Goal: Find specific page/section: Find specific page/section

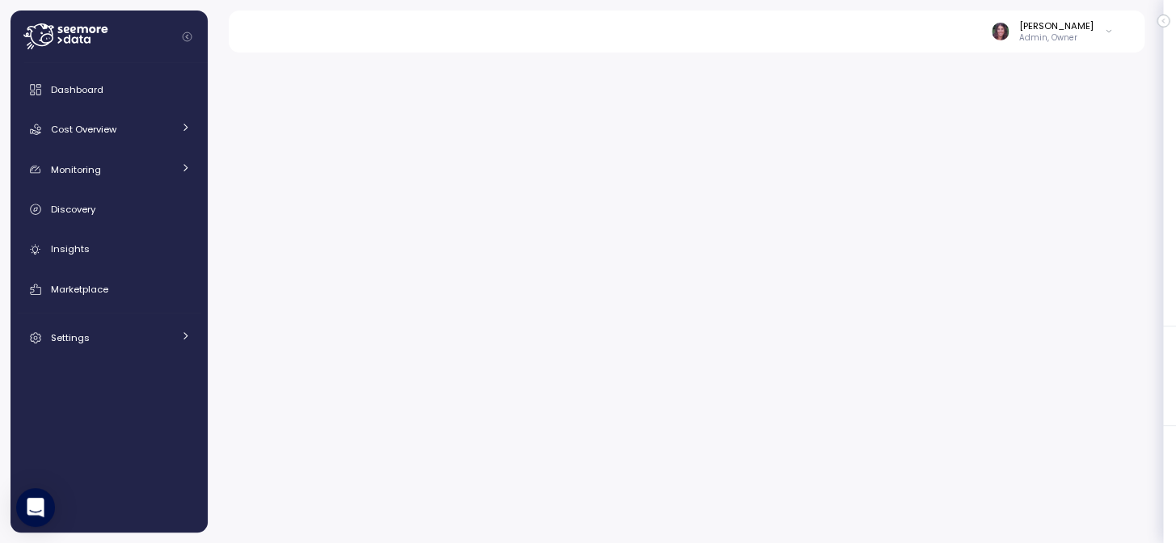
click at [1067, 40] on p "Admin, Owner" at bounding box center [1056, 37] width 74 height 11
click at [61, 83] on span "Dashboard" at bounding box center [77, 89] width 53 height 13
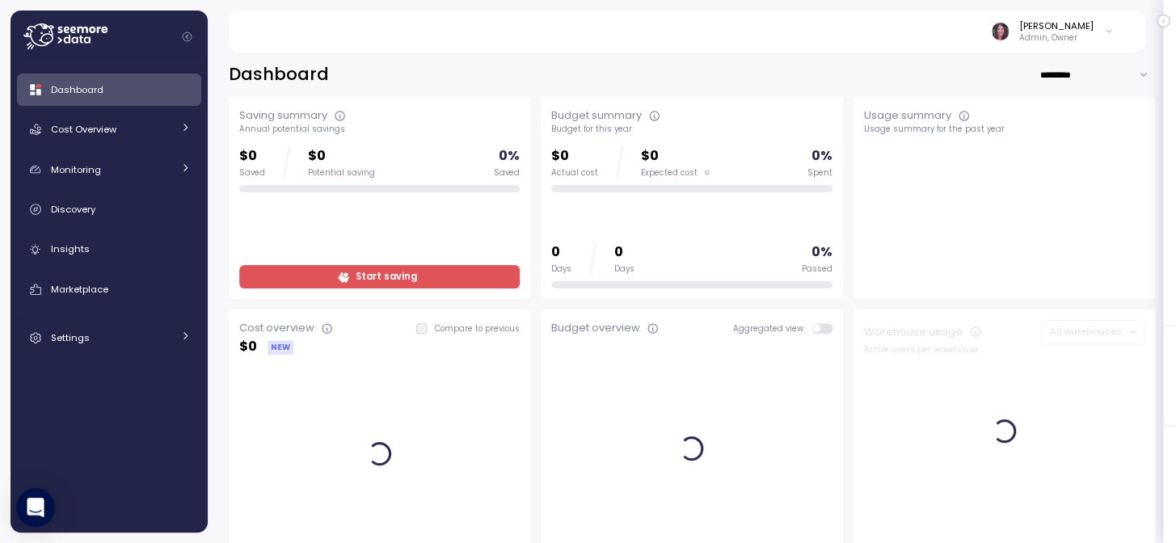
click at [1058, 36] on p "Admin, Owner" at bounding box center [1056, 37] width 74 height 11
click at [642, 39] on div "[PERSON_NAME] Admin, Owner" at bounding box center [685, 32] width 877 height 42
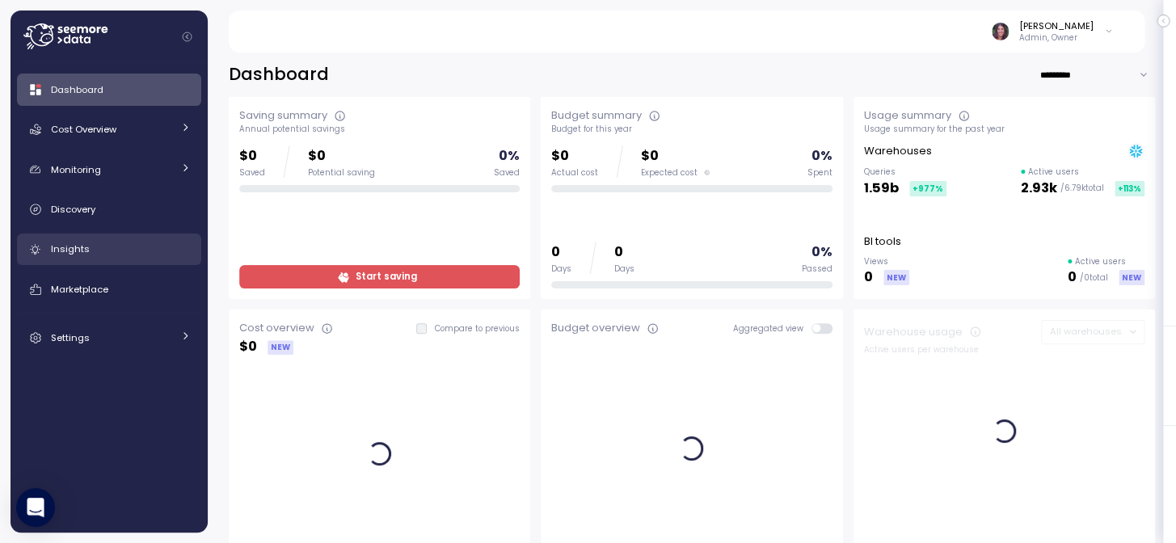
click at [92, 250] on div "Insights" at bounding box center [121, 249] width 140 height 16
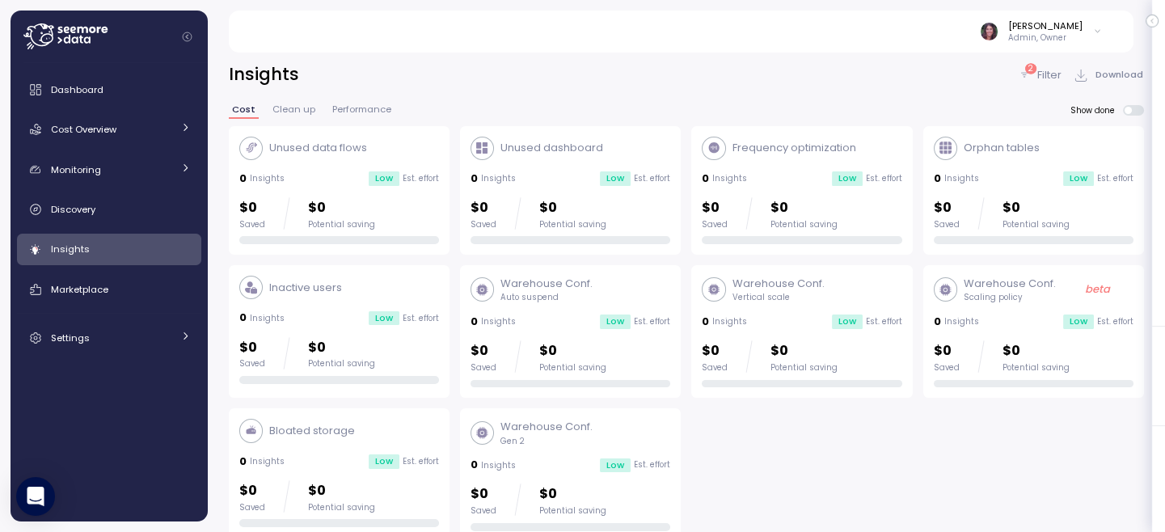
click at [1051, 67] on p "Filter" at bounding box center [1049, 75] width 24 height 16
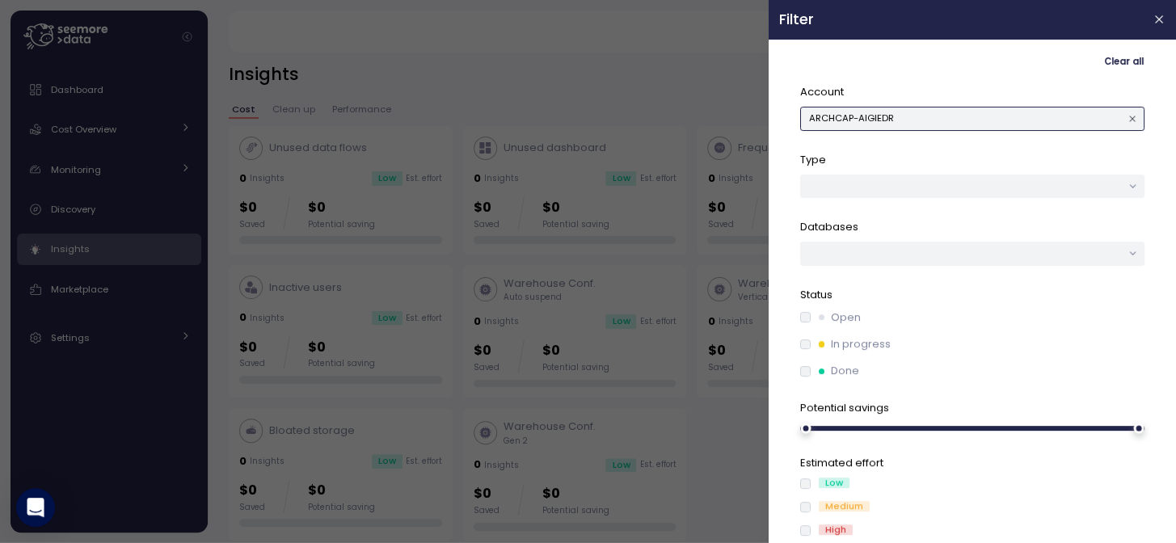
click at [921, 113] on button "ARCHCAP-AIGIEDR" at bounding box center [972, 118] width 344 height 23
click at [966, 117] on button "ARCHCAP-AIGIEDR" at bounding box center [972, 118] width 344 height 23
click at [1120, 59] on span "Clear all" at bounding box center [1124, 62] width 40 height 22
click at [949, 120] on button "button" at bounding box center [972, 118] width 344 height 23
click at [837, 120] on button "button" at bounding box center [972, 118] width 344 height 23
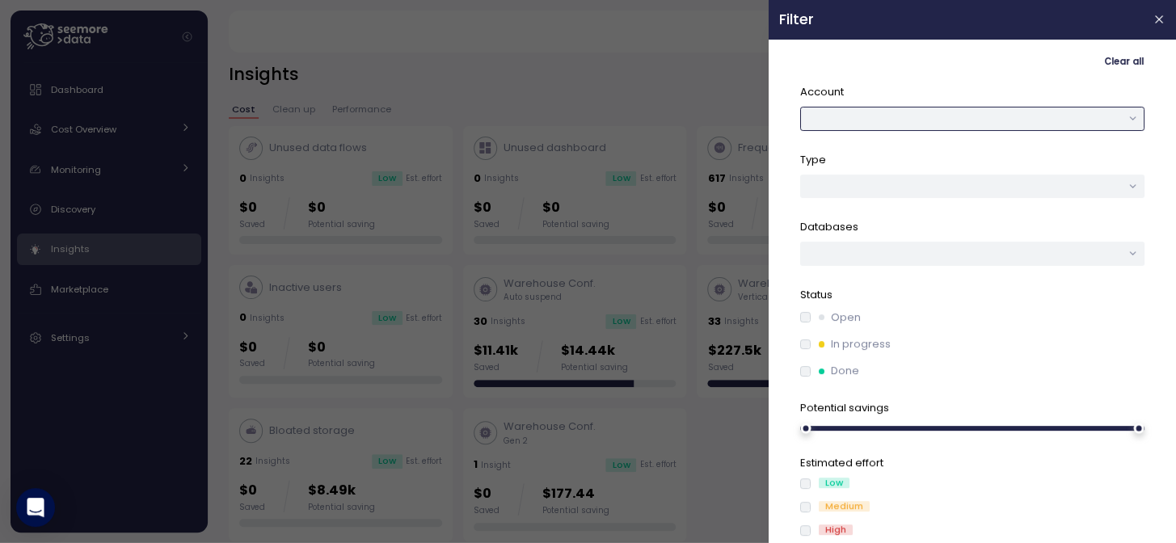
click at [906, 113] on button "button" at bounding box center [972, 118] width 344 height 23
click at [954, 154] on div "AIGIEDR" at bounding box center [963, 151] width 36 height 13
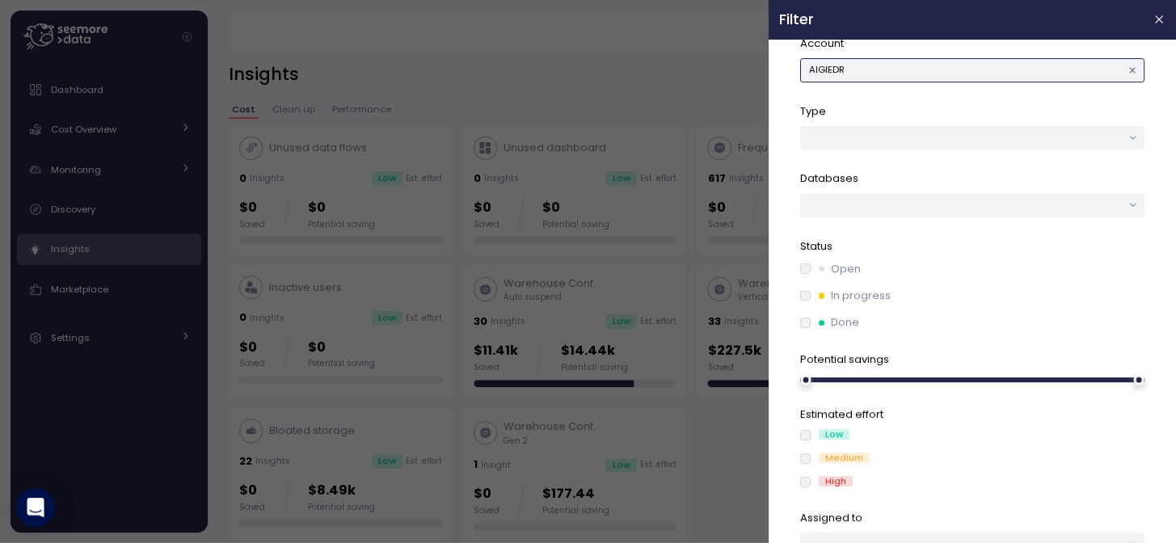
scroll to position [111, 0]
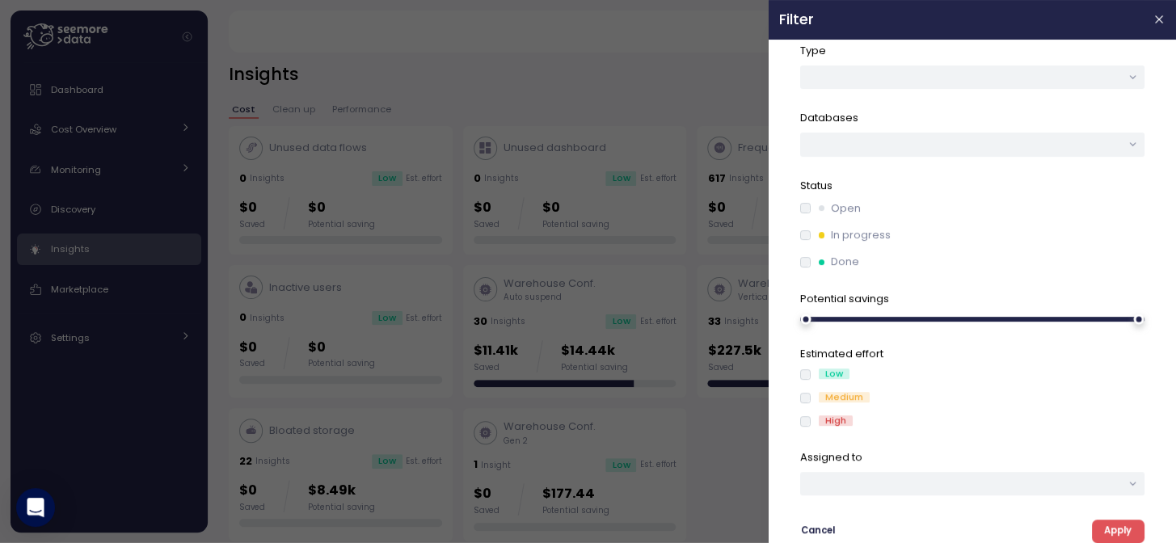
click at [1104, 526] on span "Apply" at bounding box center [1117, 532] width 27 height 22
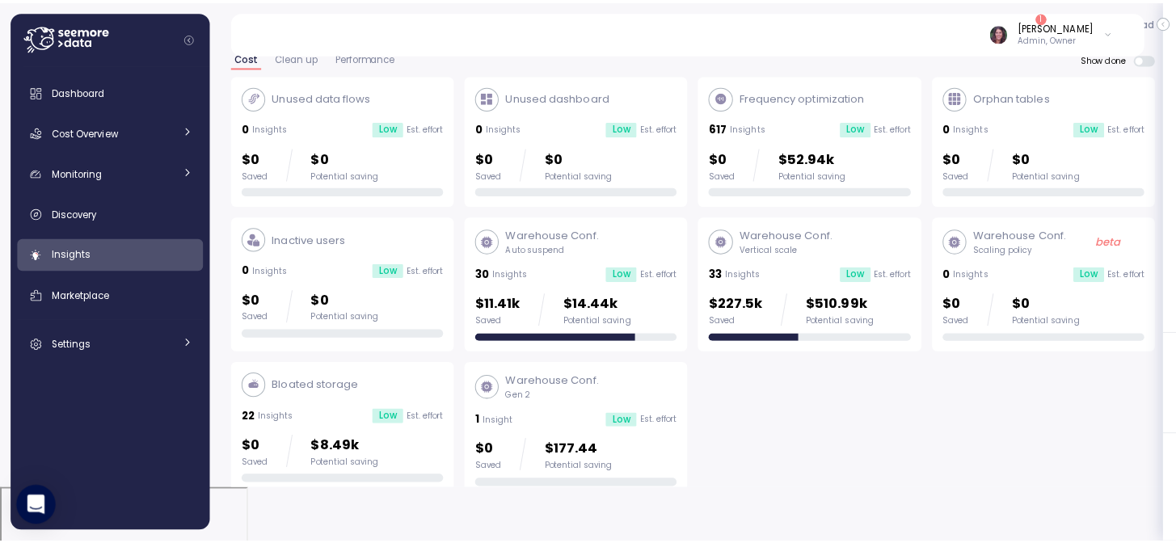
scroll to position [3, 0]
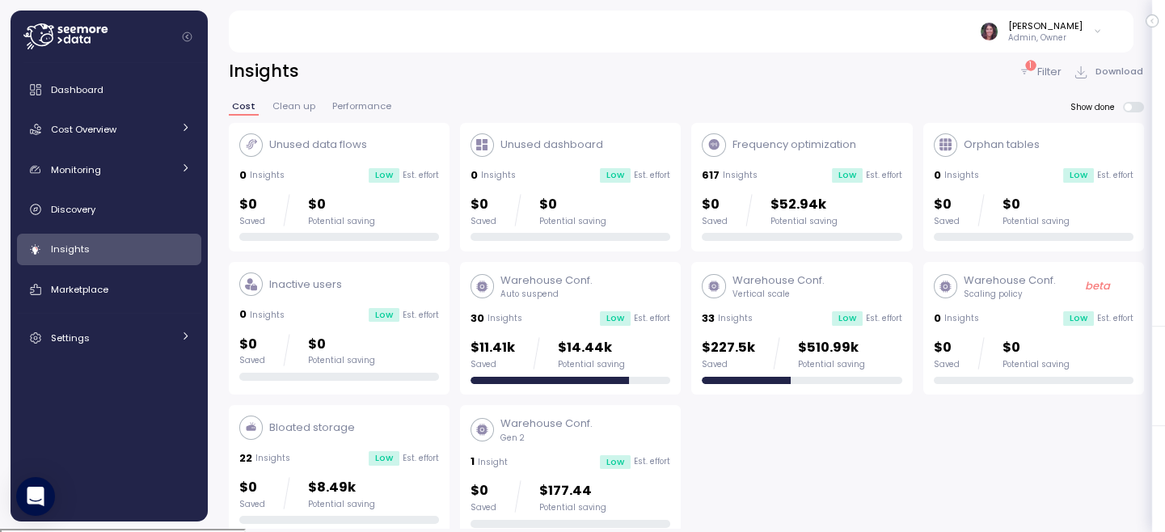
click at [1040, 60] on div "1 Filter Download" at bounding box center [1081, 71] width 126 height 23
click at [1056, 65] on p "Filter" at bounding box center [1049, 72] width 24 height 16
click at [1044, 68] on p "Filter" at bounding box center [1049, 72] width 24 height 16
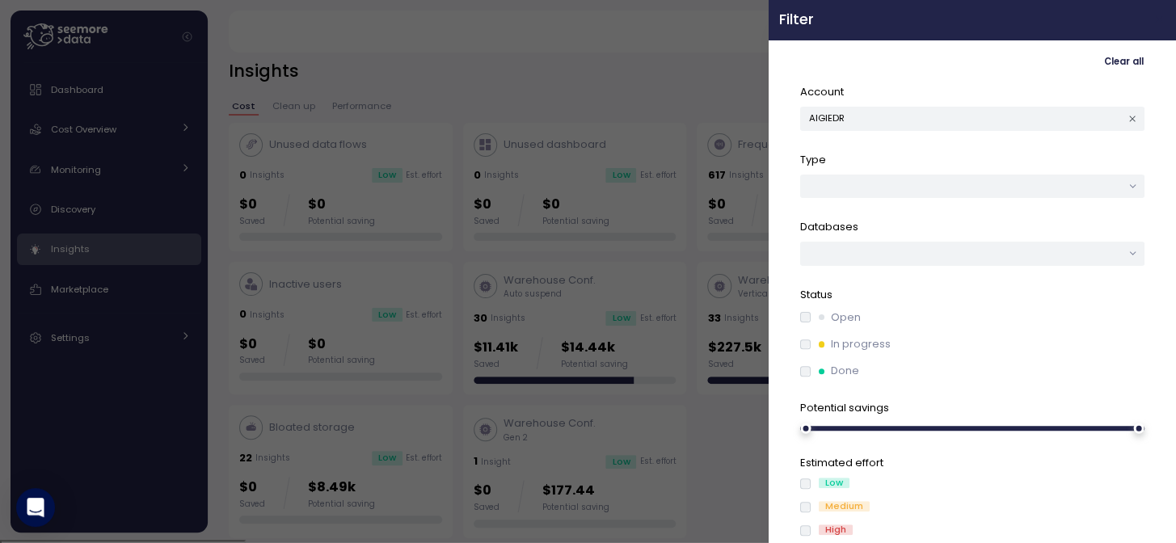
click at [1153, 16] on icon "button" at bounding box center [1159, 19] width 13 height 13
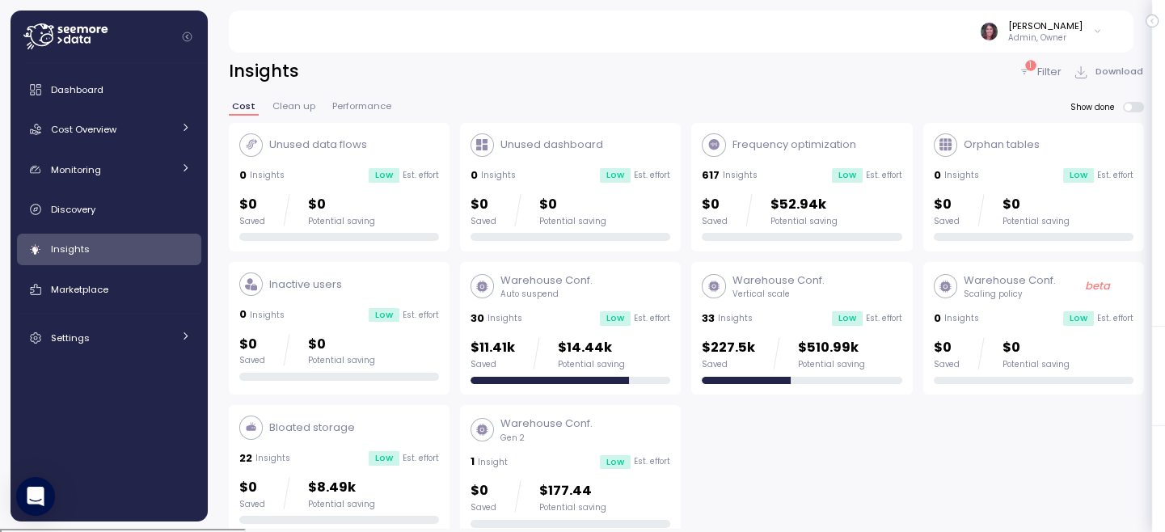
click at [1055, 68] on p "Filter" at bounding box center [1049, 72] width 24 height 16
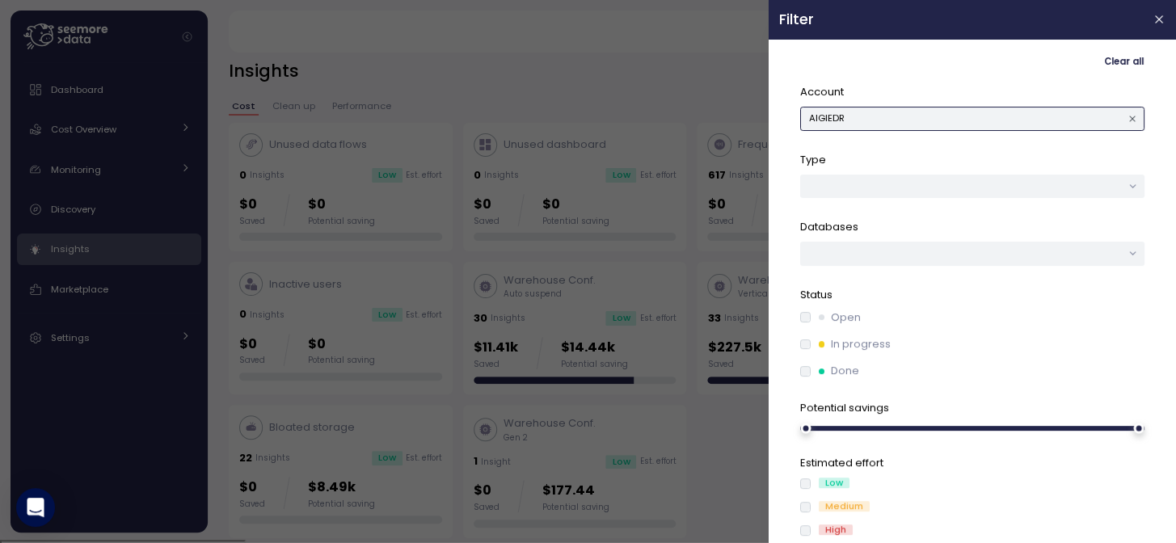
click at [933, 120] on button "AIGIEDR" at bounding box center [972, 118] width 344 height 23
click at [938, 235] on div "AEIS" at bounding box center [967, 236] width 82 height 13
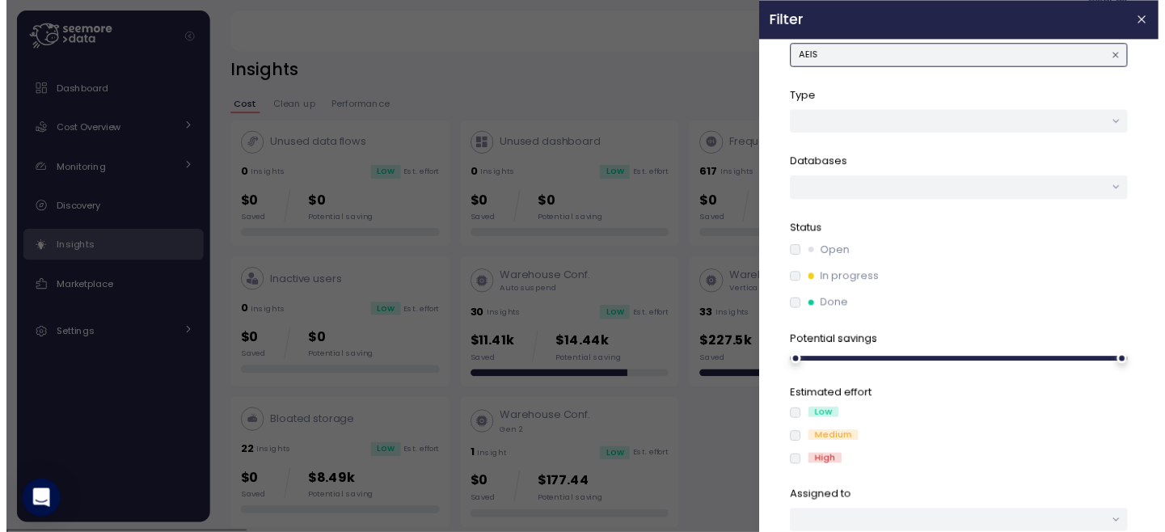
scroll to position [111, 0]
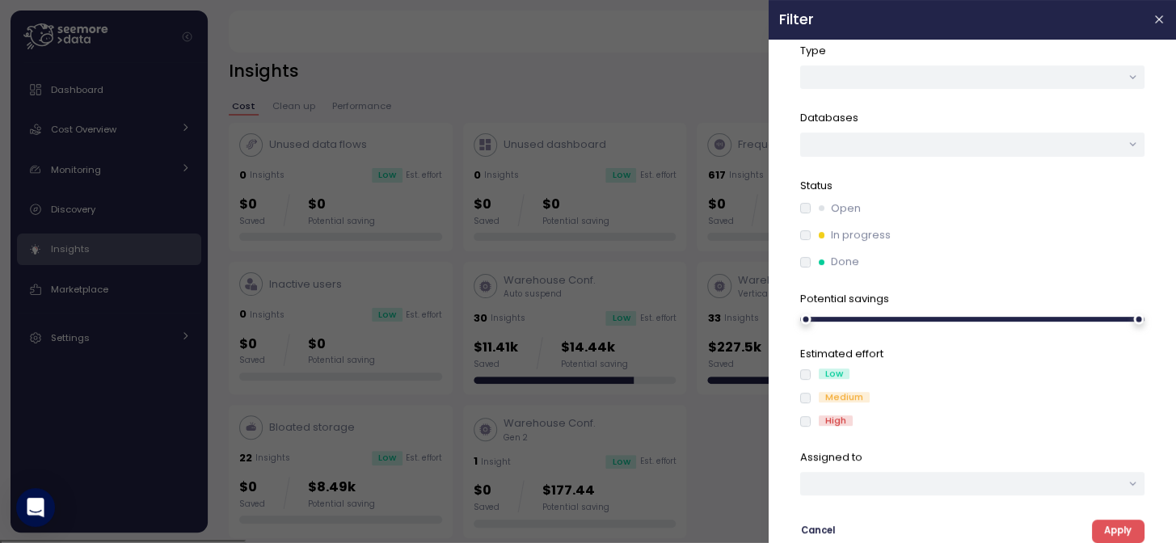
click at [1104, 527] on span "Apply" at bounding box center [1117, 532] width 27 height 22
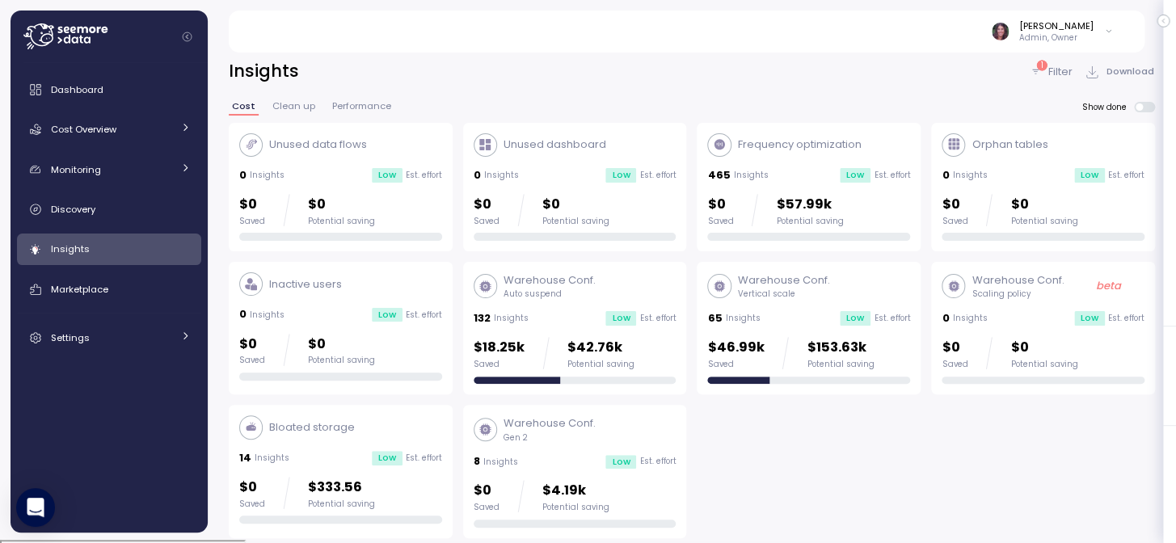
click at [1048, 75] on p "Filter" at bounding box center [1060, 72] width 24 height 16
